Goal: Find specific page/section: Find specific page/section

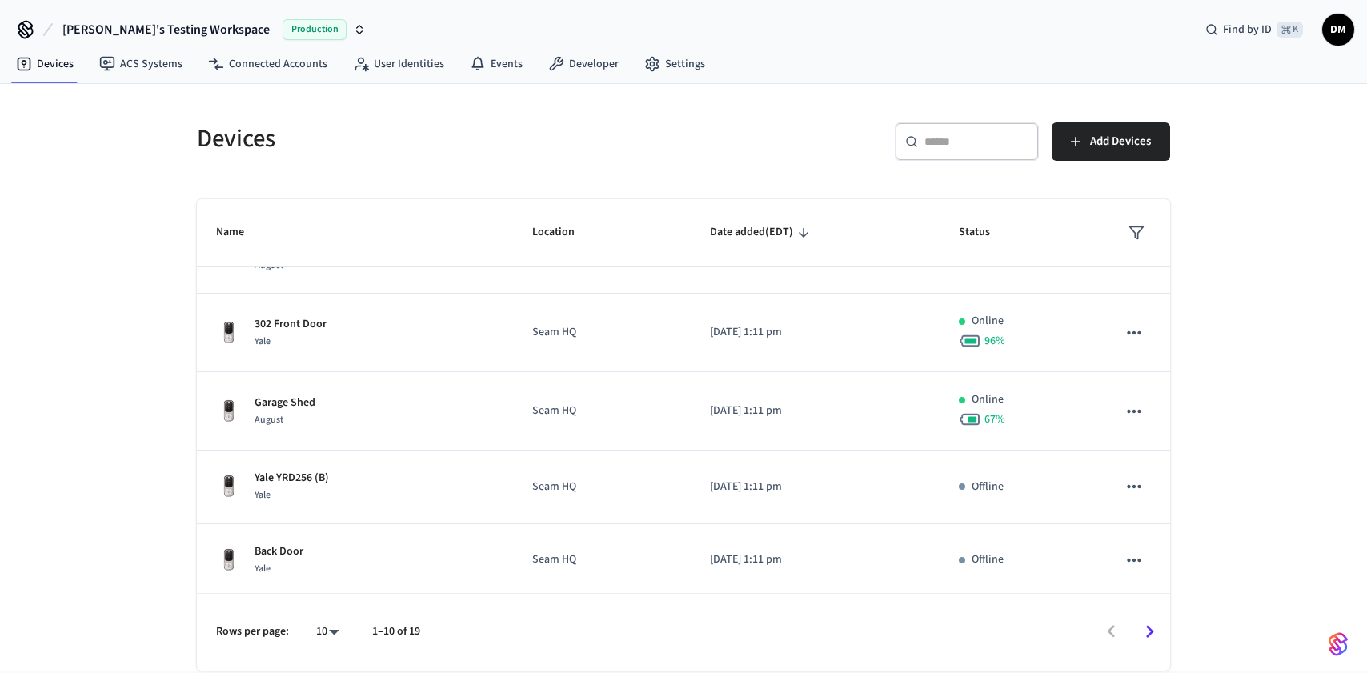
scroll to position [426, 0]
click at [1148, 629] on icon "Go to next page" at bounding box center [1150, 632] width 8 height 13
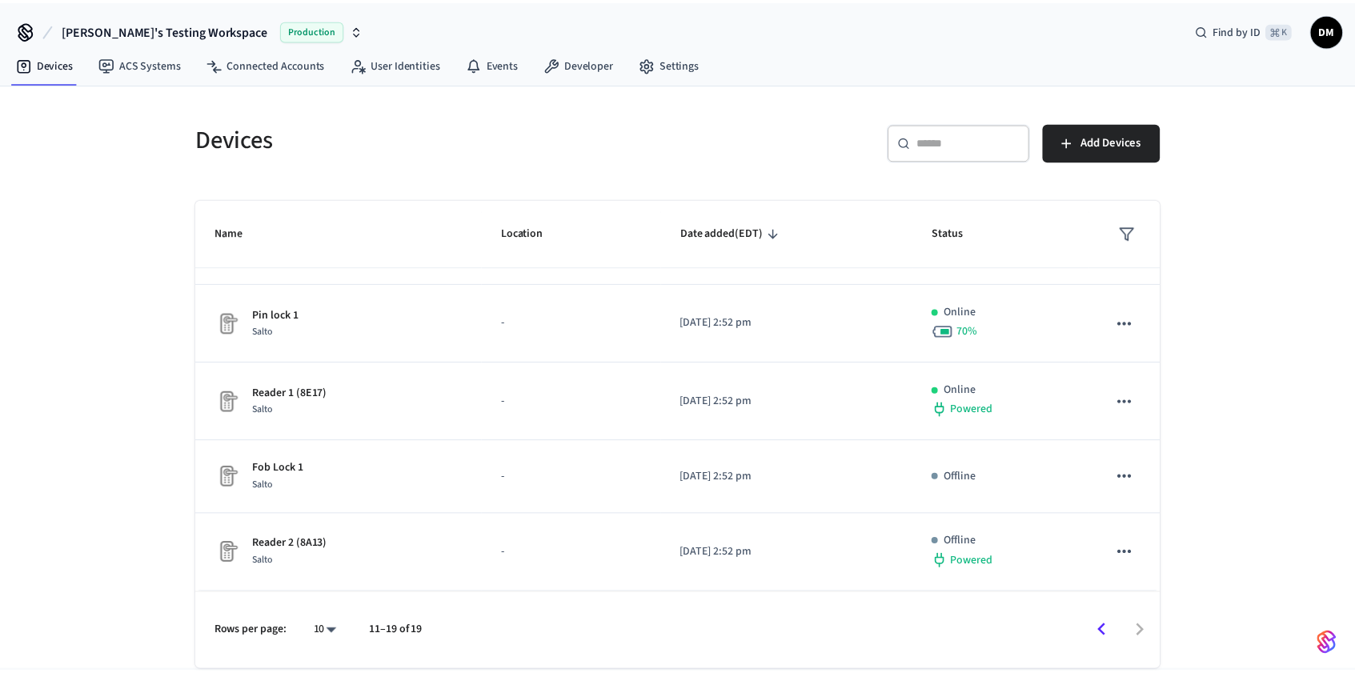
scroll to position [353, 0]
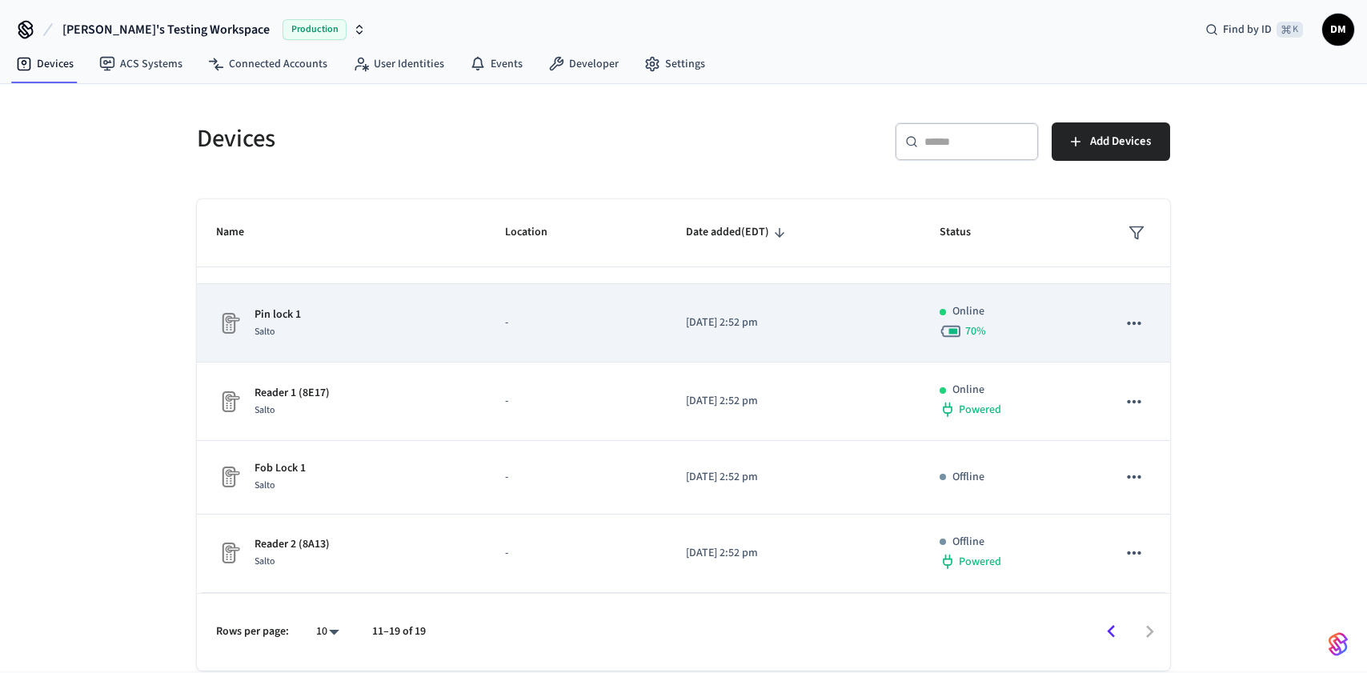
click at [476, 324] on td "Pin lock 1 Salto" at bounding box center [341, 323] width 289 height 78
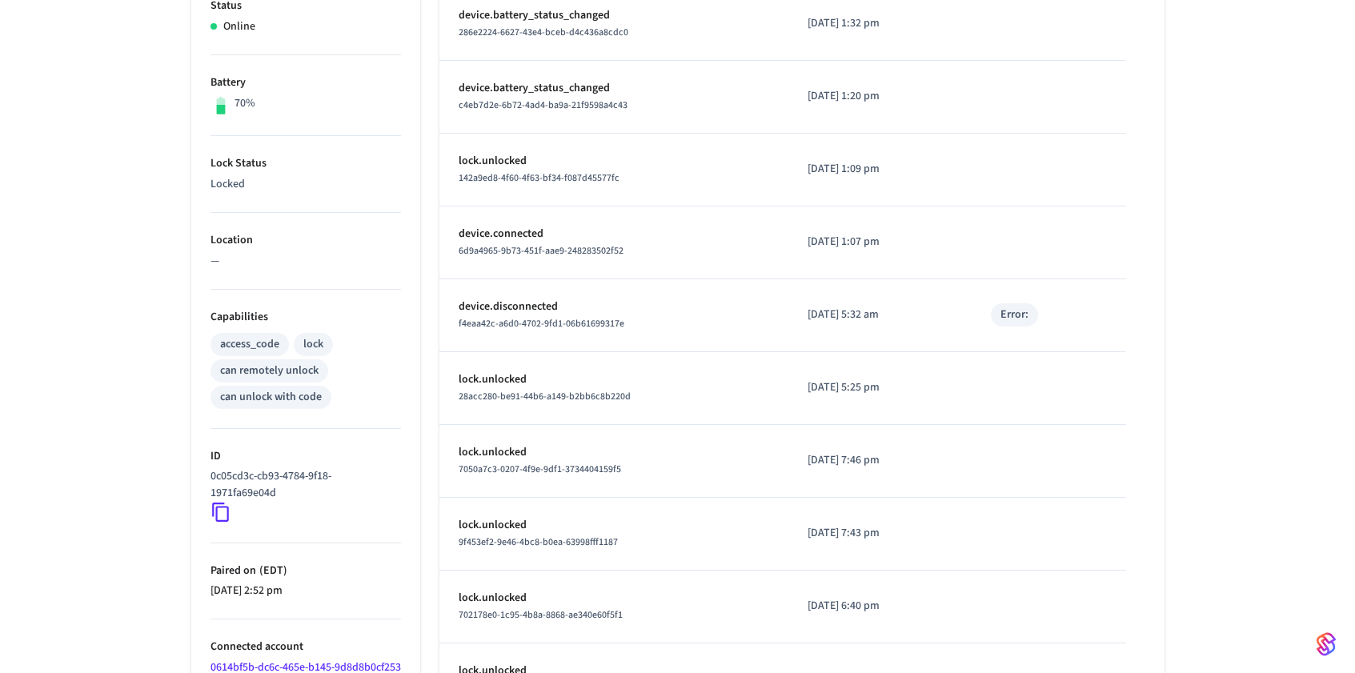
scroll to position [371, 0]
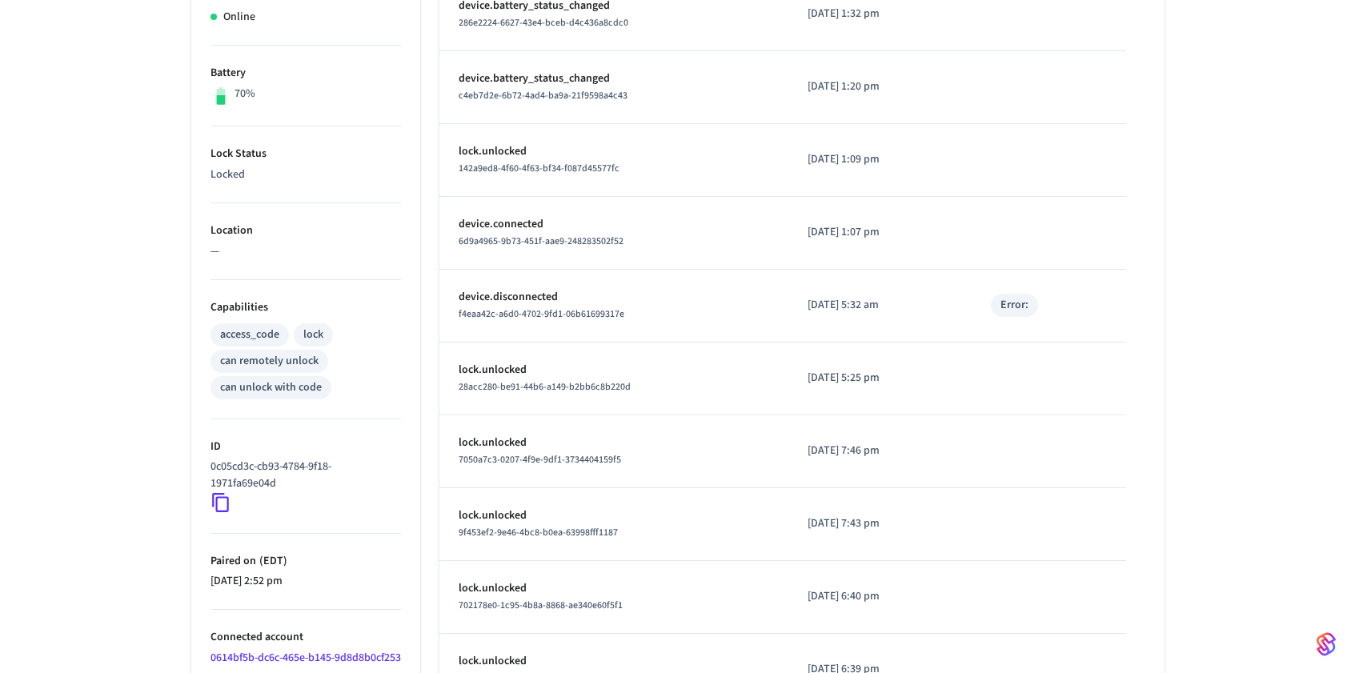
click at [222, 506] on icon at bounding box center [220, 502] width 21 height 21
click at [218, 505] on icon at bounding box center [220, 502] width 21 height 21
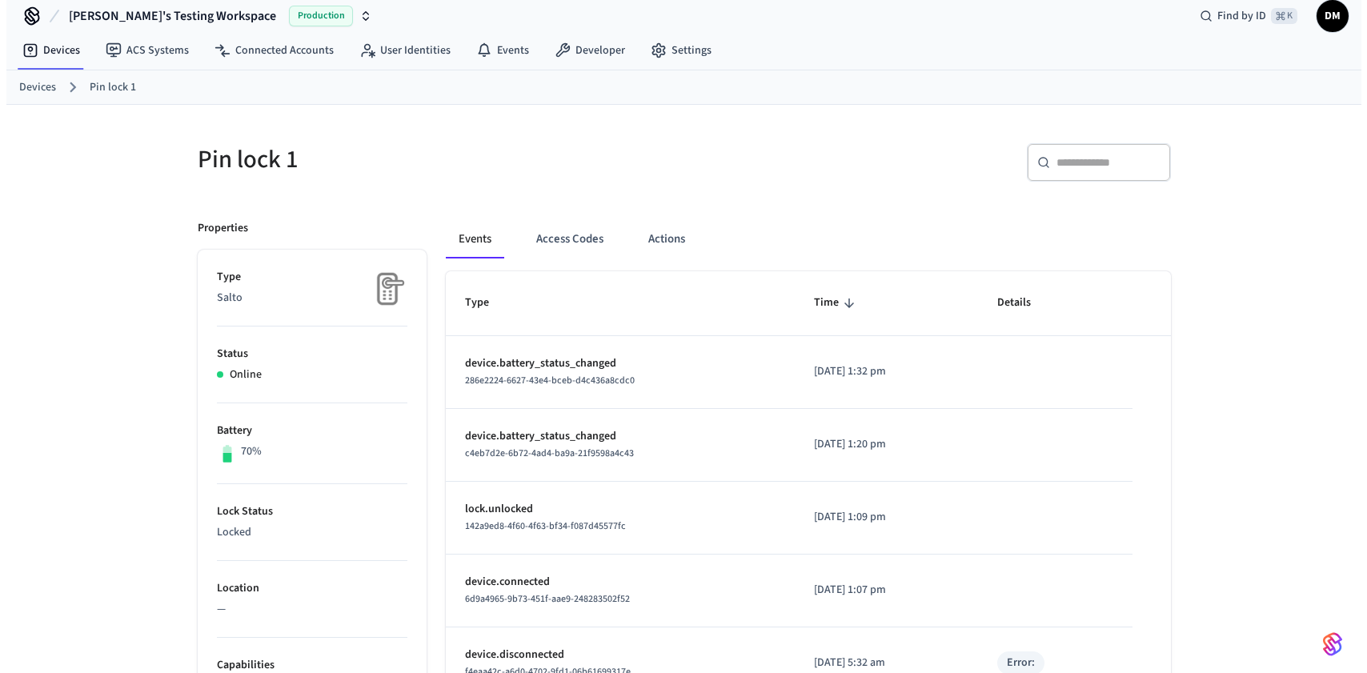
scroll to position [0, 0]
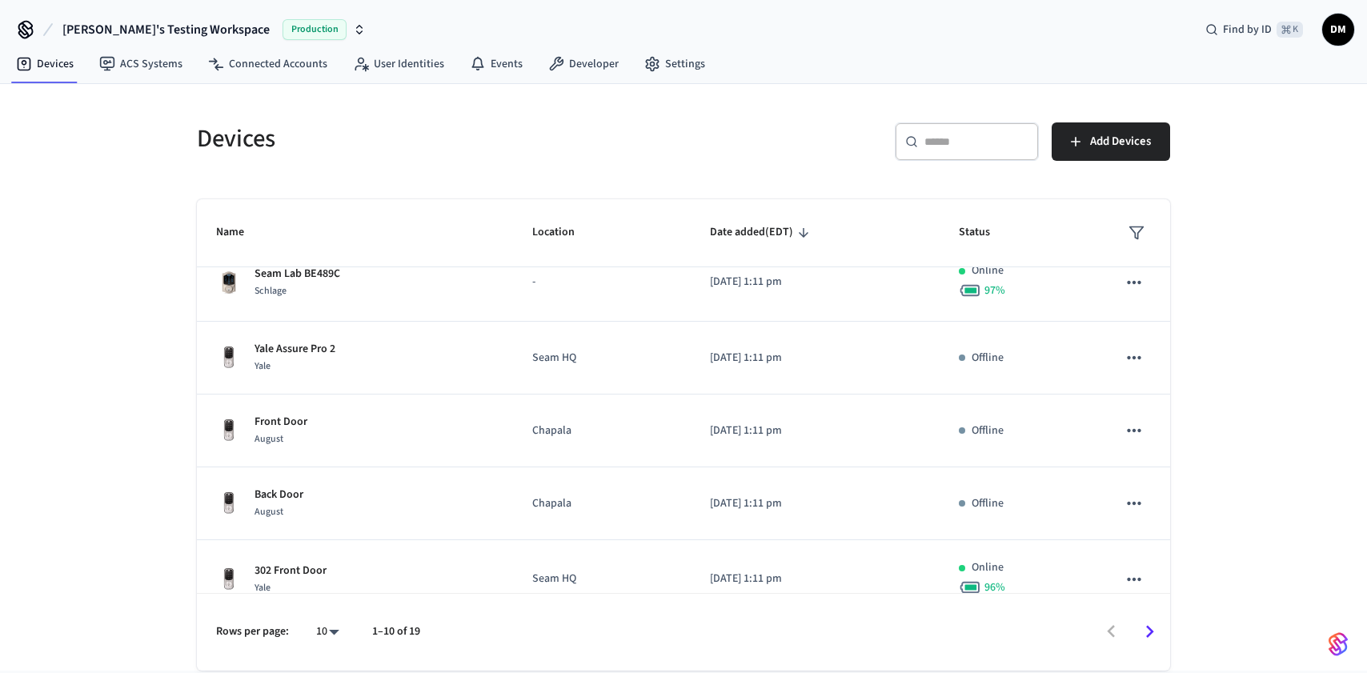
scroll to position [426, 0]
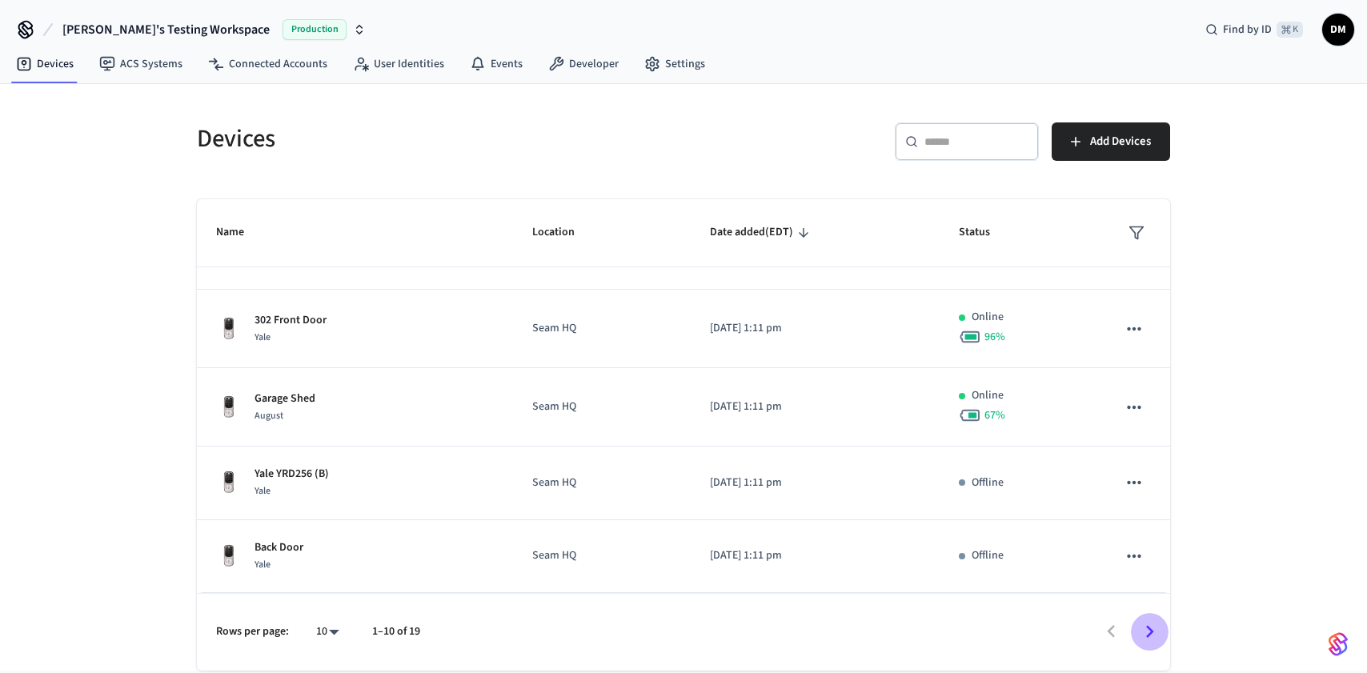
click at [1144, 630] on icon "Go to next page" at bounding box center [1149, 631] width 25 height 25
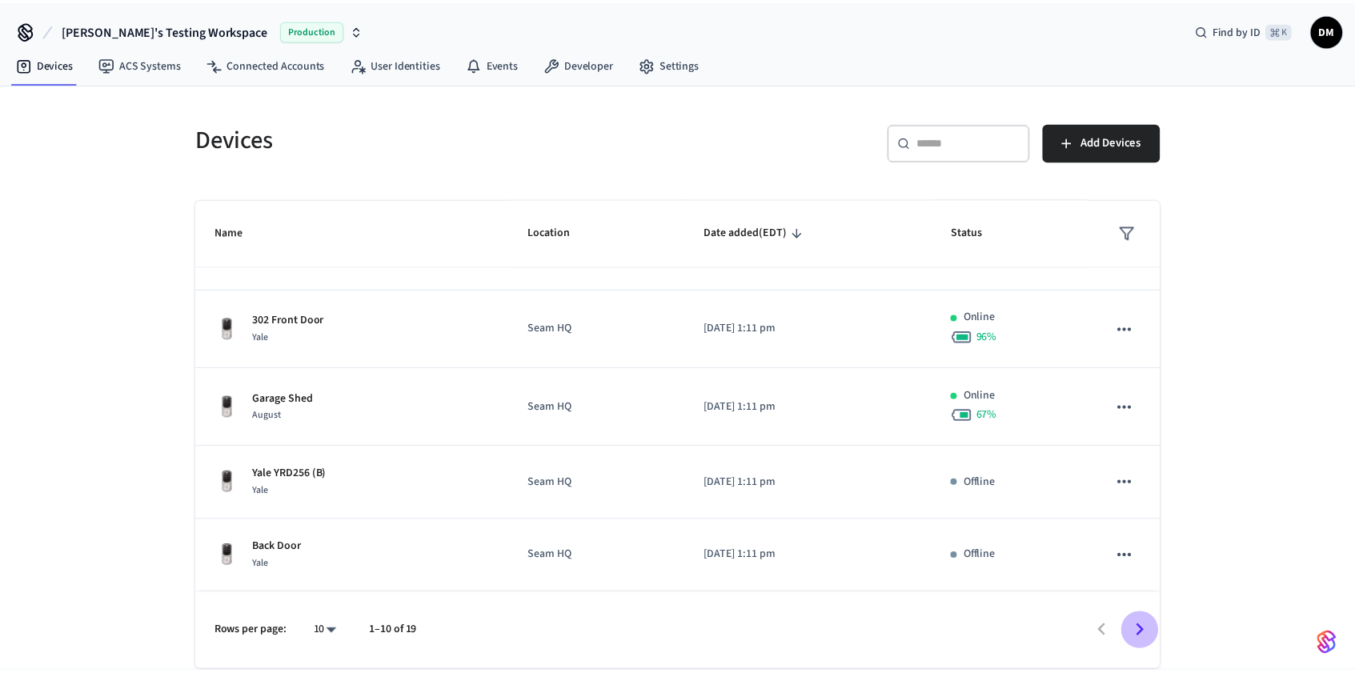
scroll to position [353, 0]
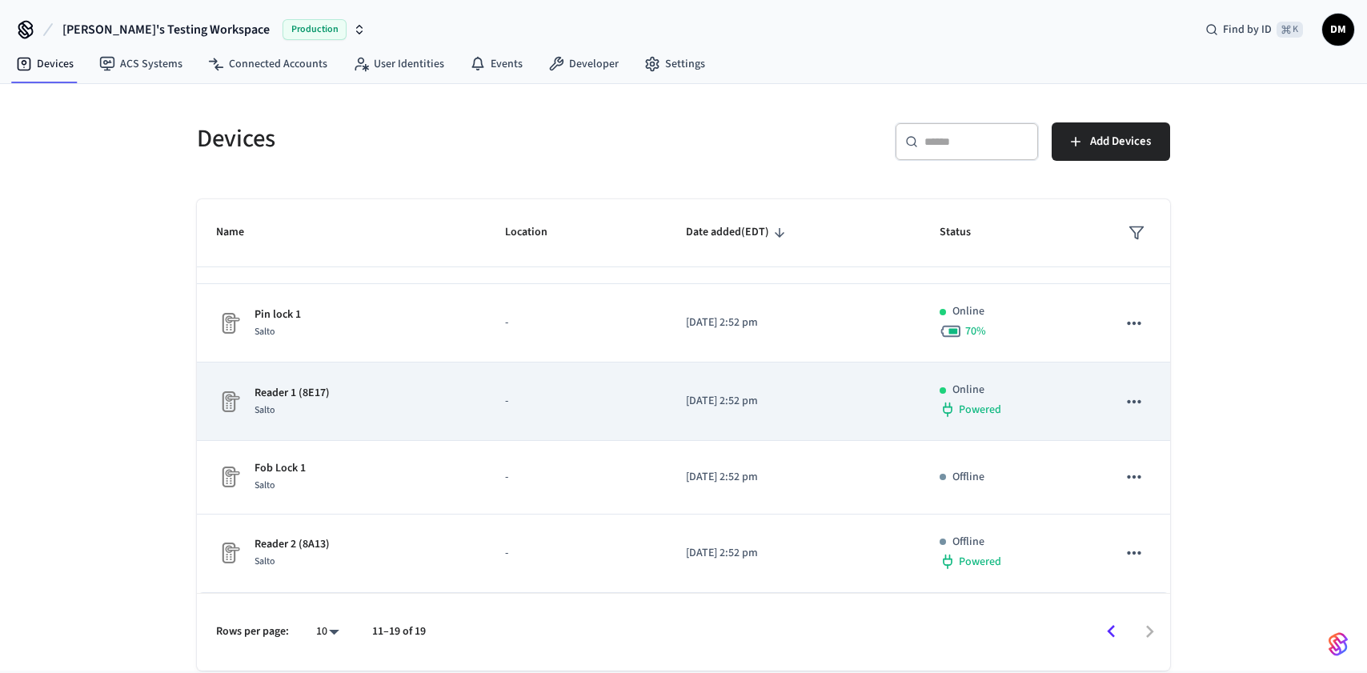
click at [716, 392] on td "[DATE] 2:52 pm" at bounding box center [794, 402] width 254 height 78
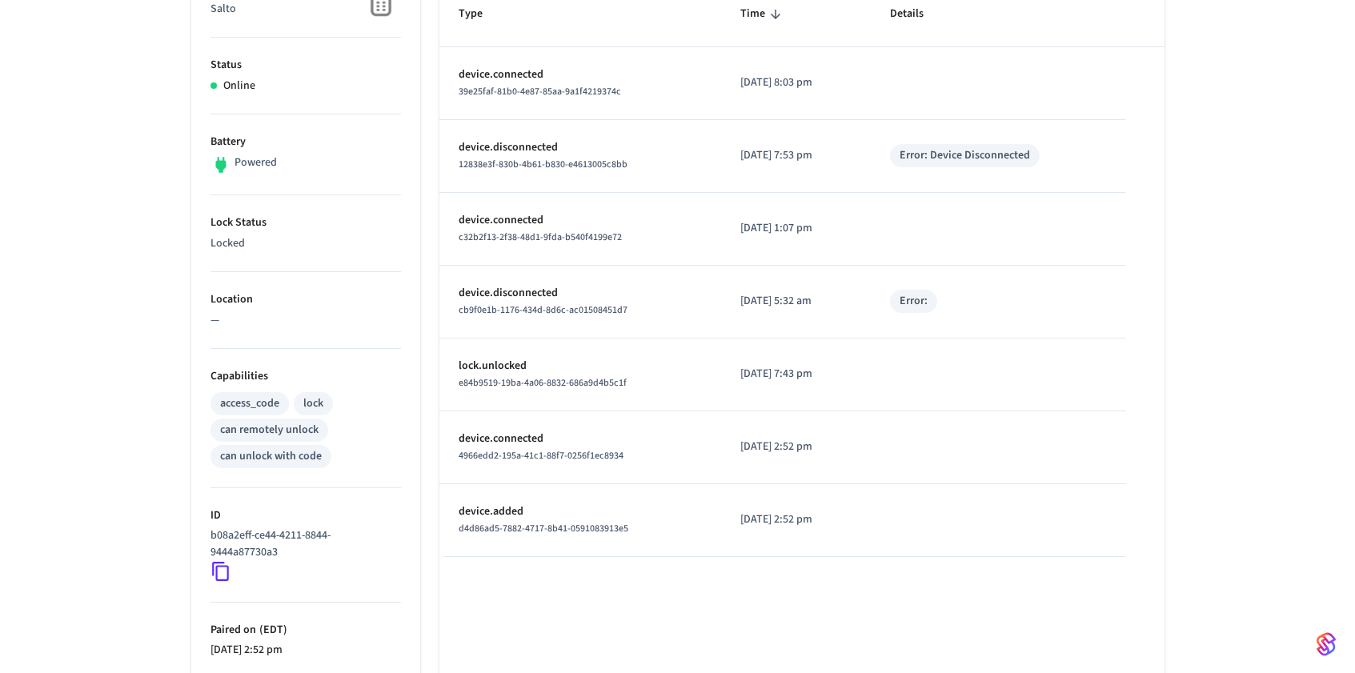
scroll to position [319, 0]
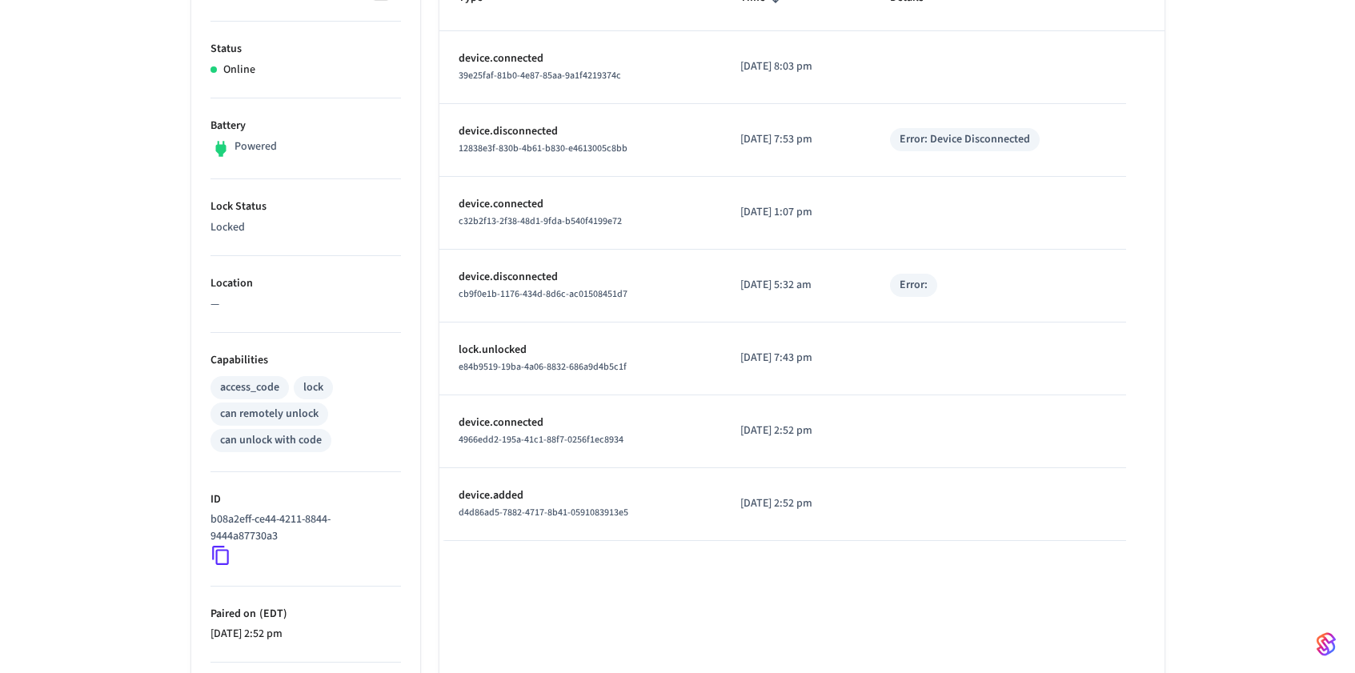
click at [222, 559] on icon at bounding box center [220, 555] width 21 height 21
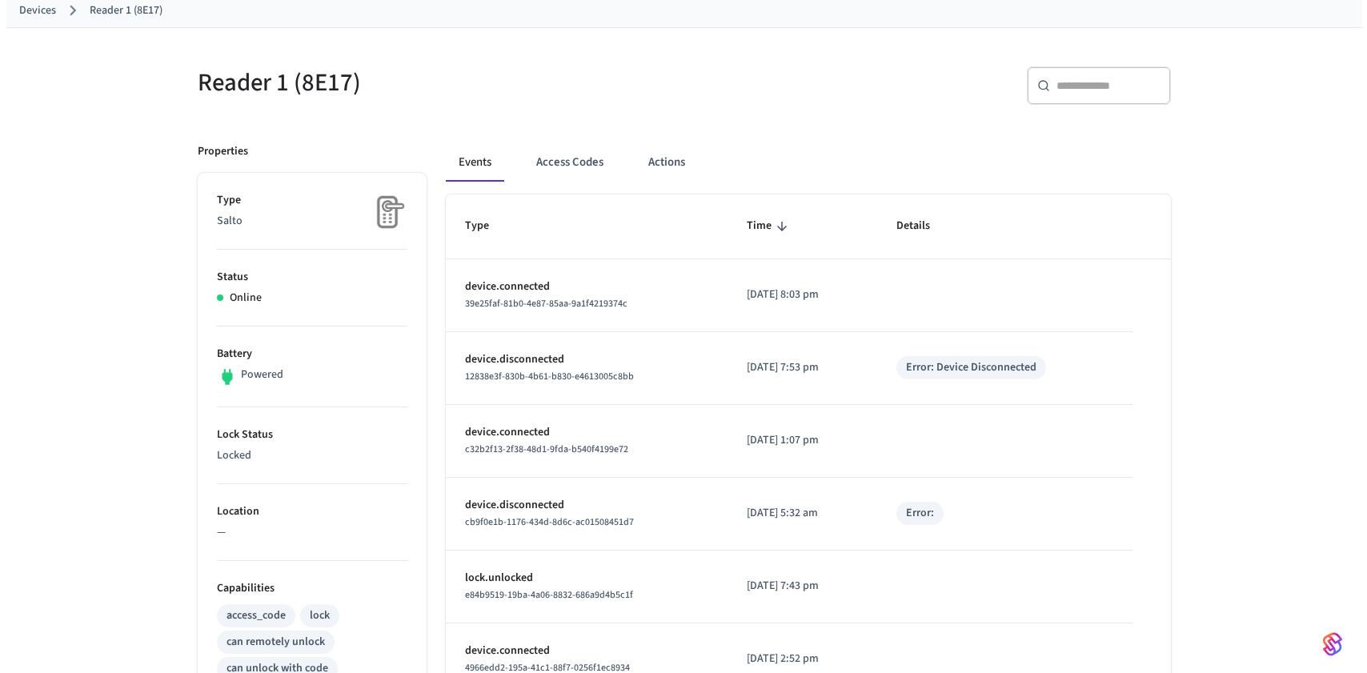
scroll to position [0, 0]
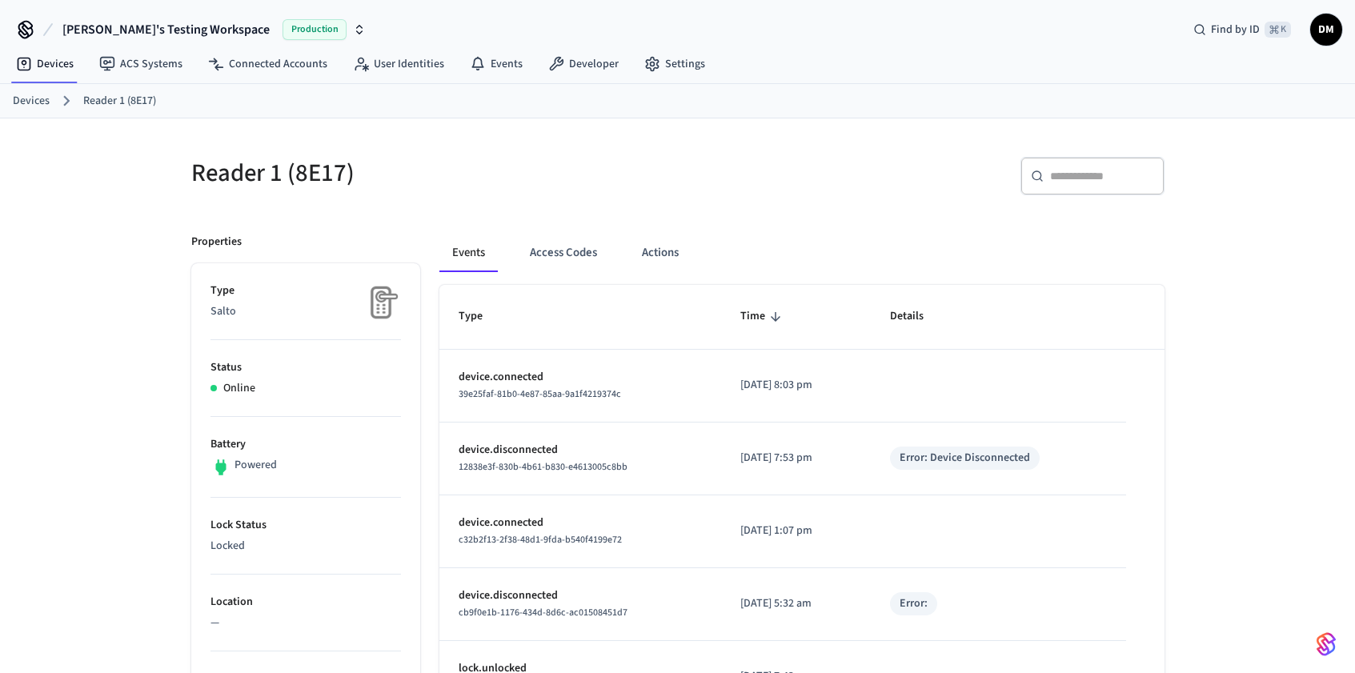
click at [41, 104] on link "Devices" at bounding box center [31, 101] width 37 height 17
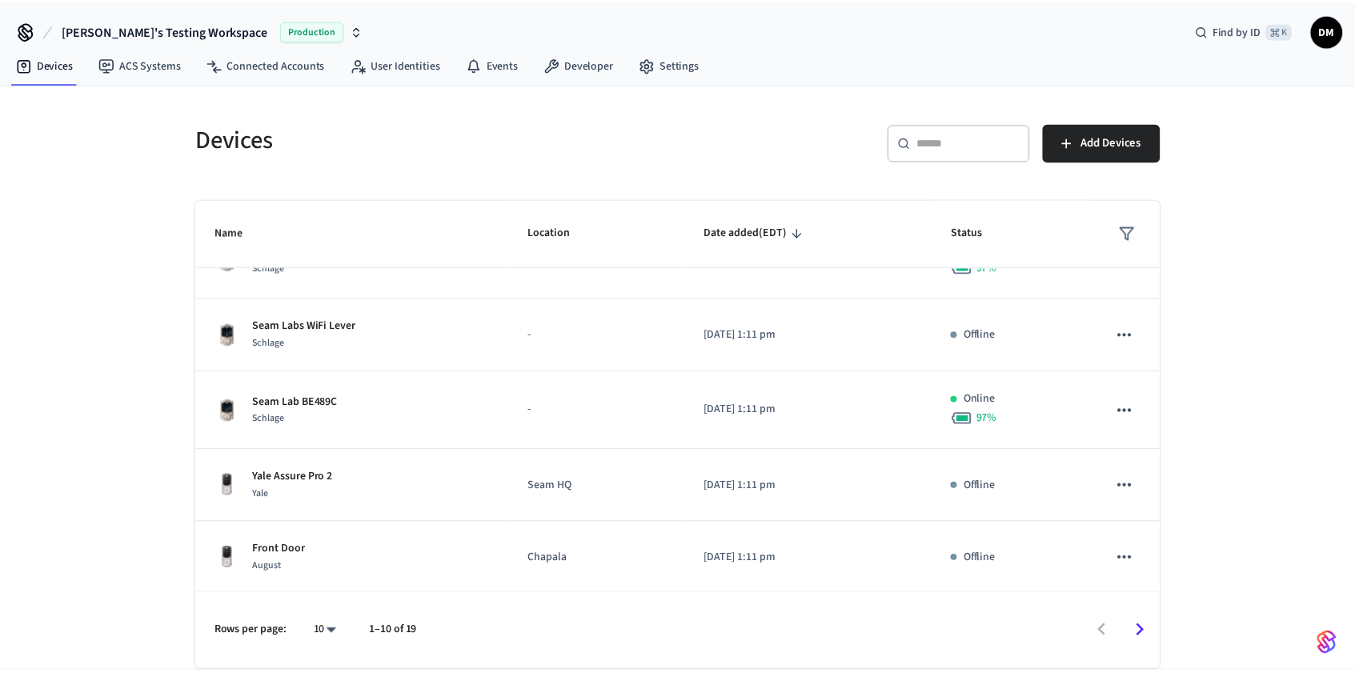
scroll to position [8, 0]
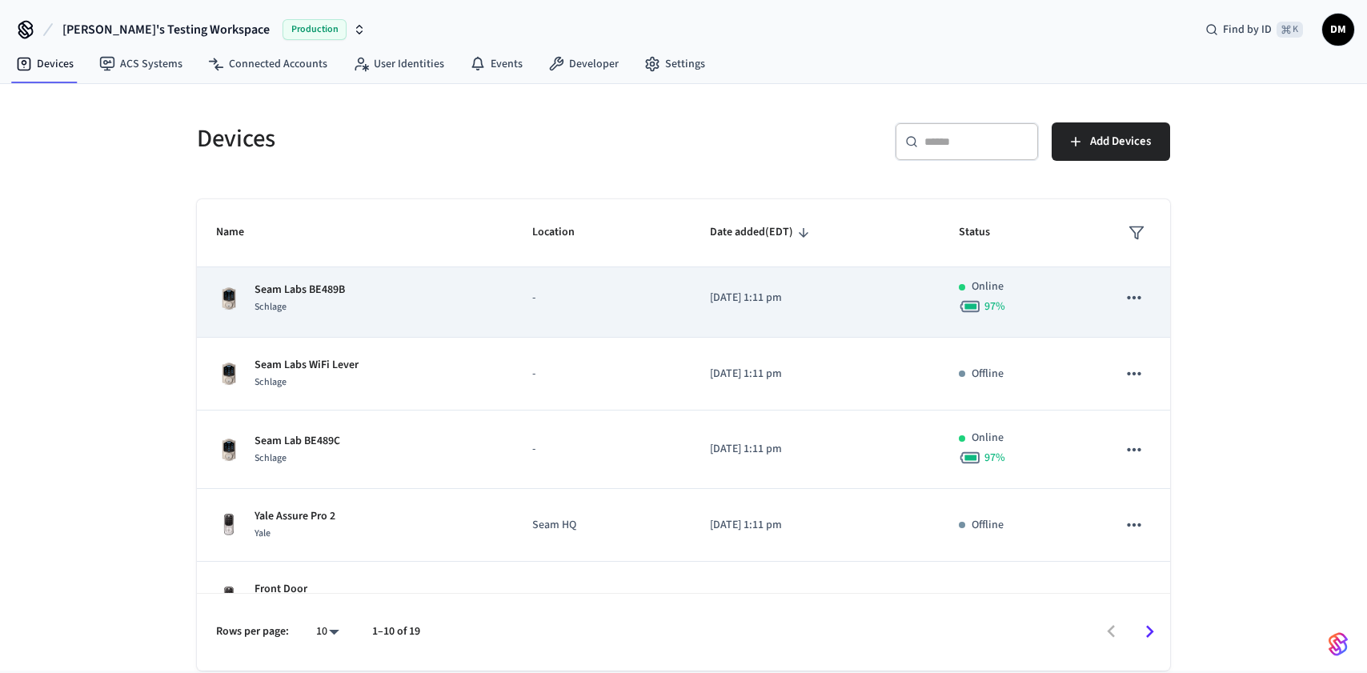
click at [297, 290] on p "Seam Labs BE489B" at bounding box center [300, 290] width 90 height 17
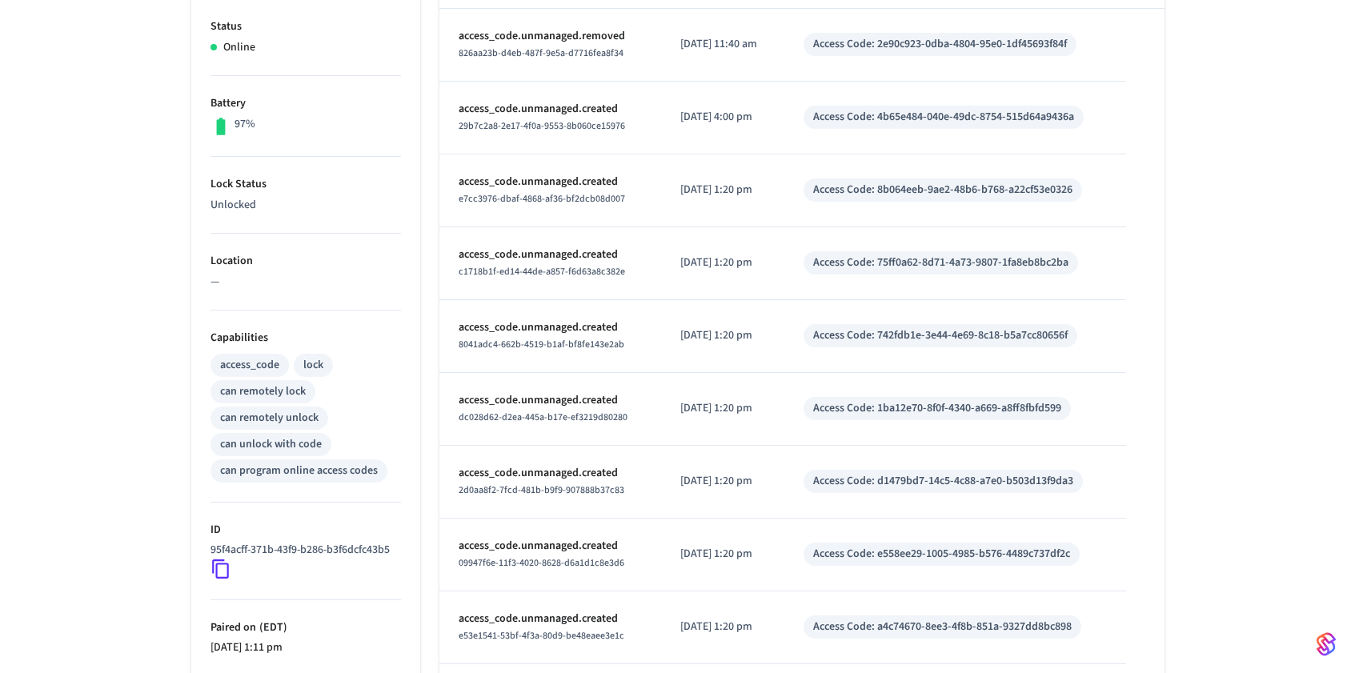
scroll to position [348, 0]
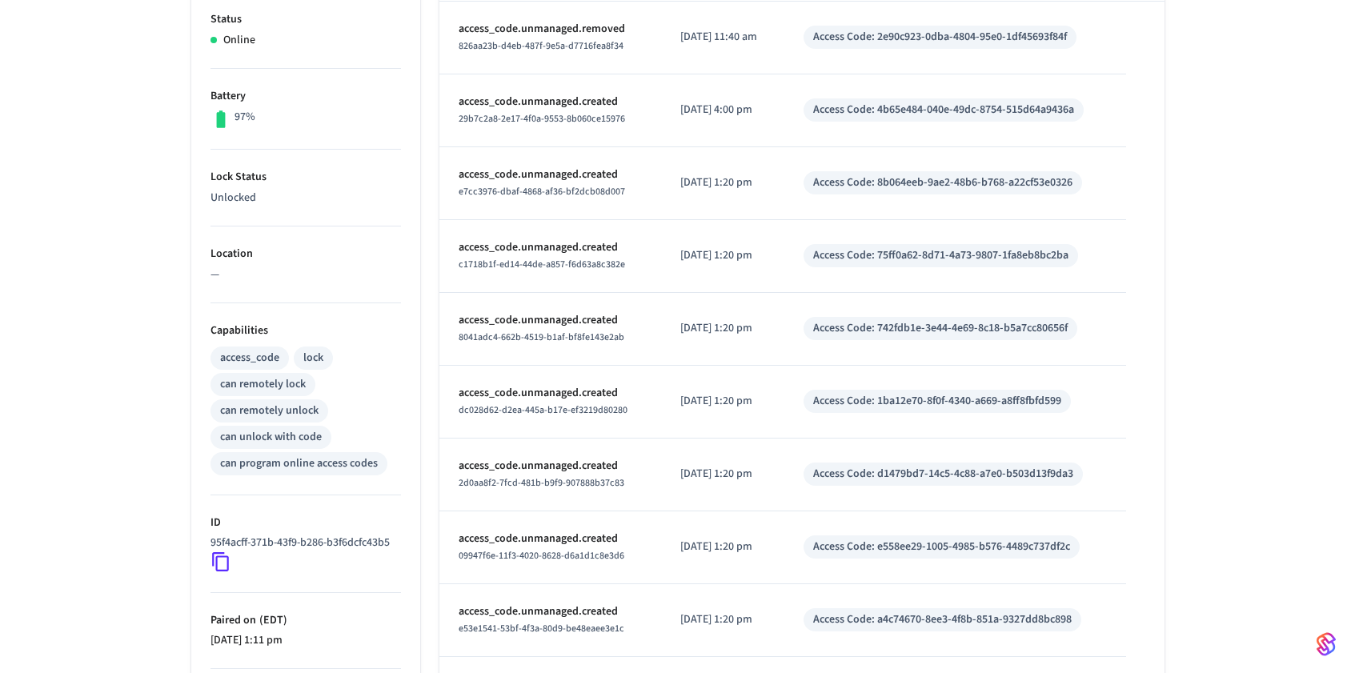
click at [222, 563] on icon at bounding box center [220, 561] width 21 height 21
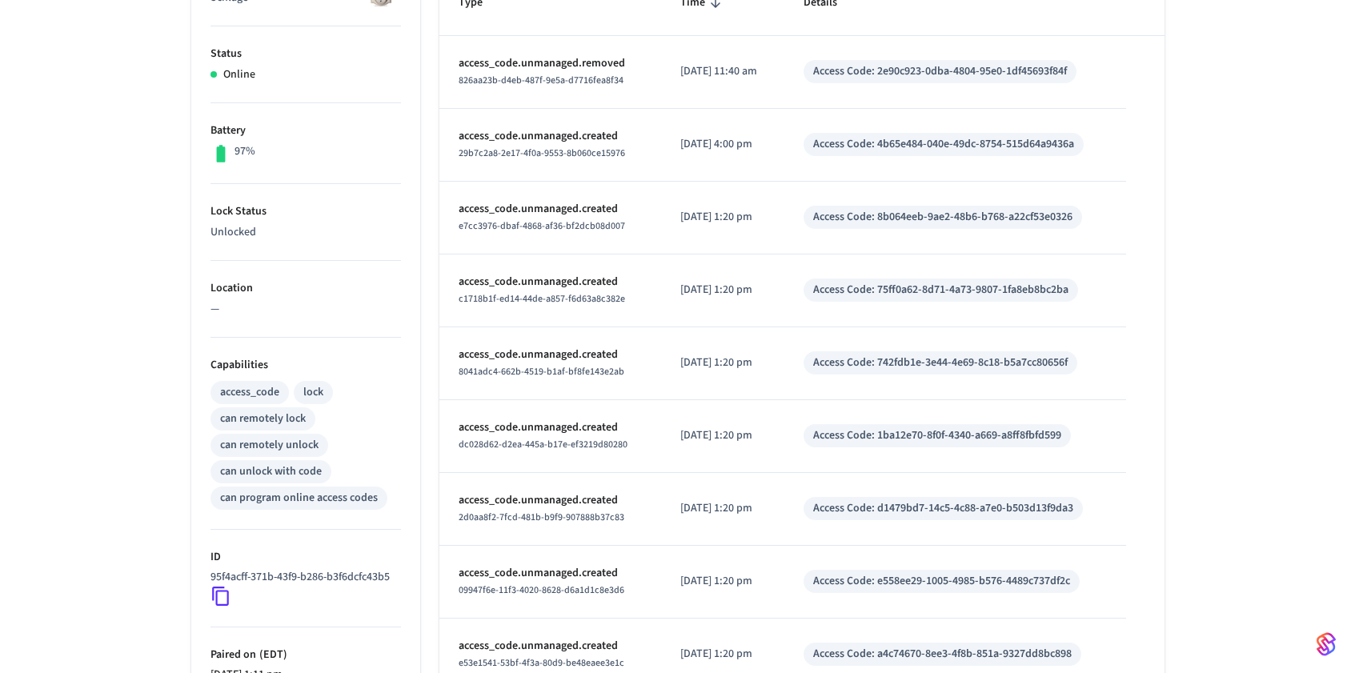
scroll to position [321, 0]
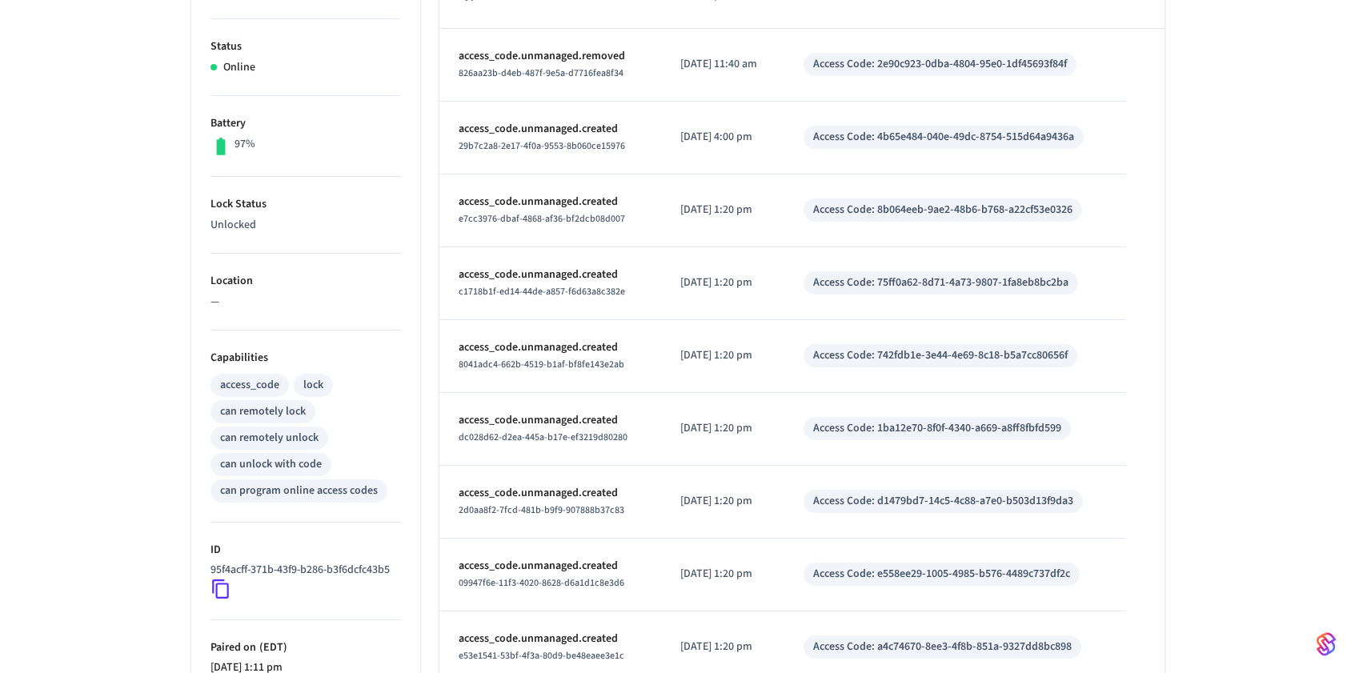
click at [222, 591] on icon at bounding box center [220, 589] width 21 height 21
